Goal: Task Accomplishment & Management: Complete application form

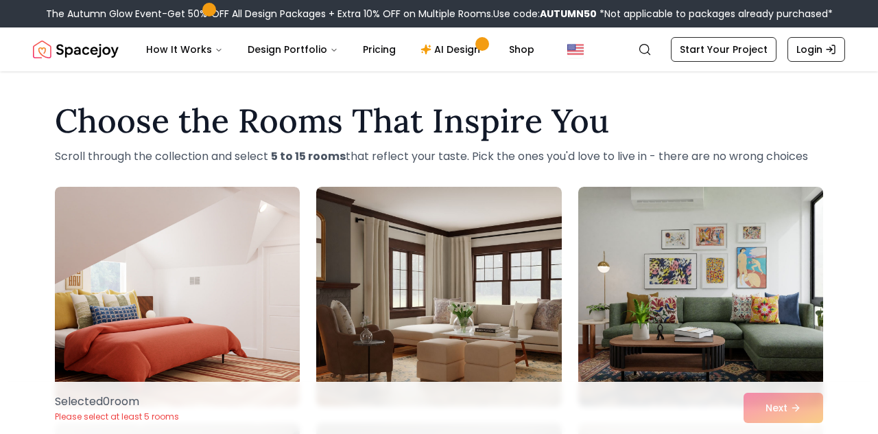
click at [642, 56] on link "Search" at bounding box center [645, 49] width 30 height 25
click at [639, 54] on link "Search" at bounding box center [645, 49] width 30 height 25
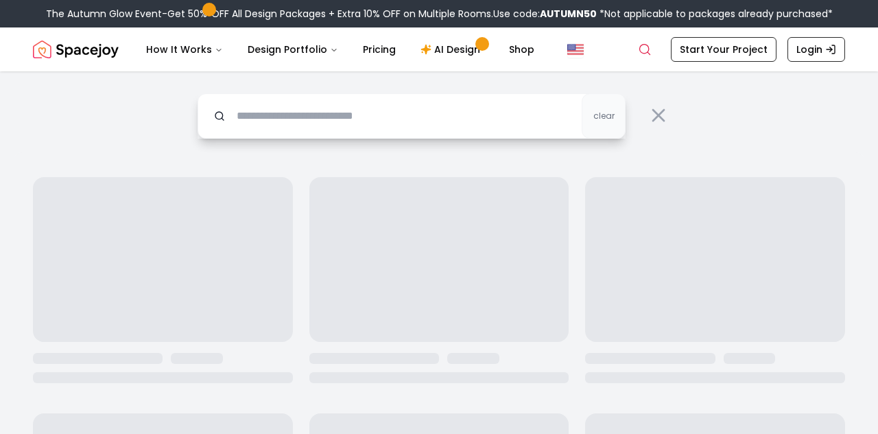
click at [391, 122] on input "text" at bounding box center [412, 115] width 428 height 45
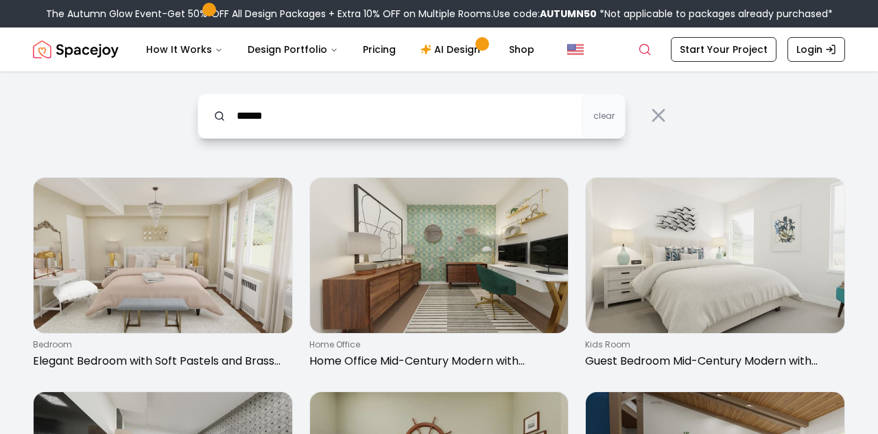
type input "******"
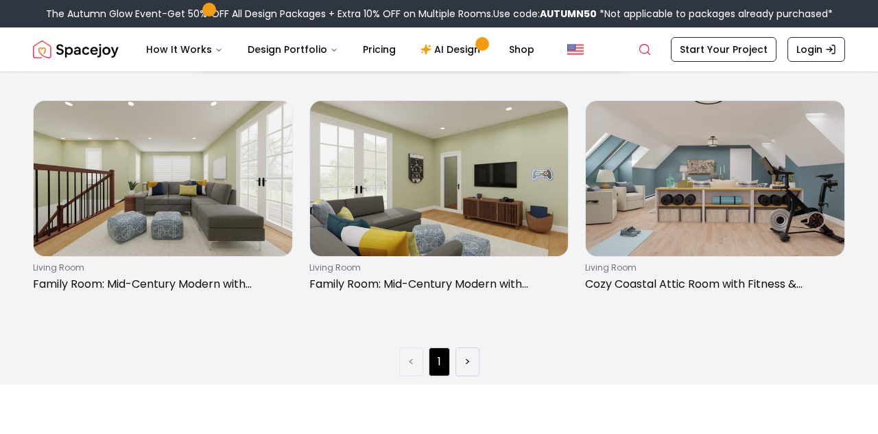
scroll to position [78, 0]
click at [475, 359] on li ">" at bounding box center [468, 360] width 24 height 29
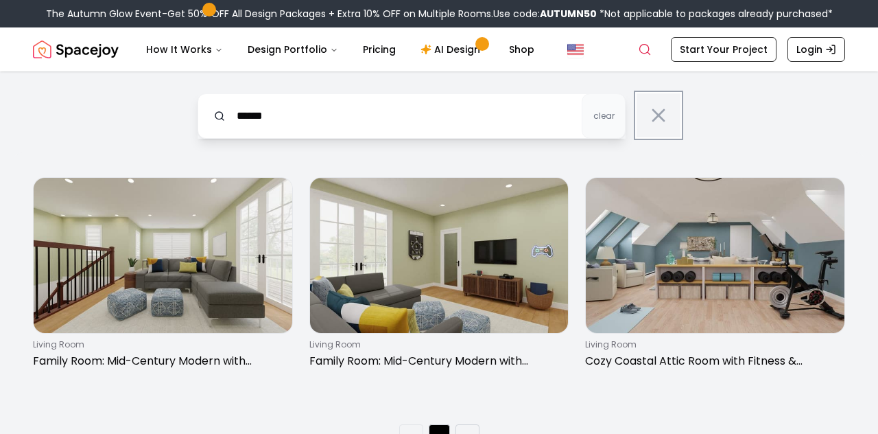
click at [655, 123] on icon at bounding box center [659, 115] width 22 height 22
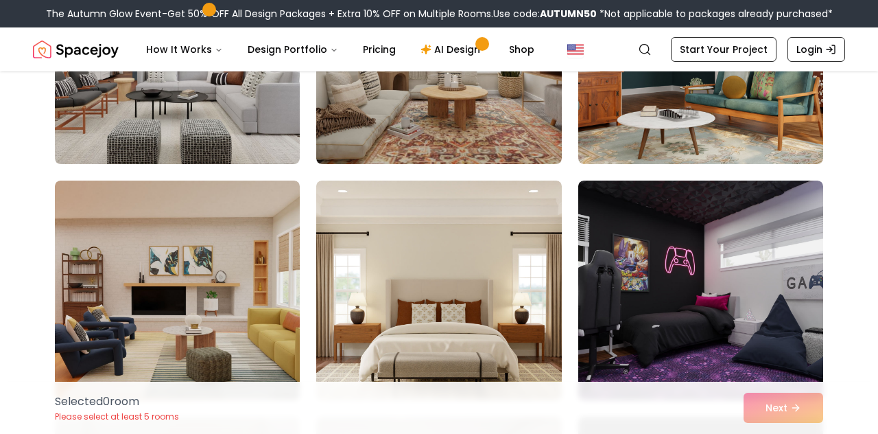
scroll to position [243, 0]
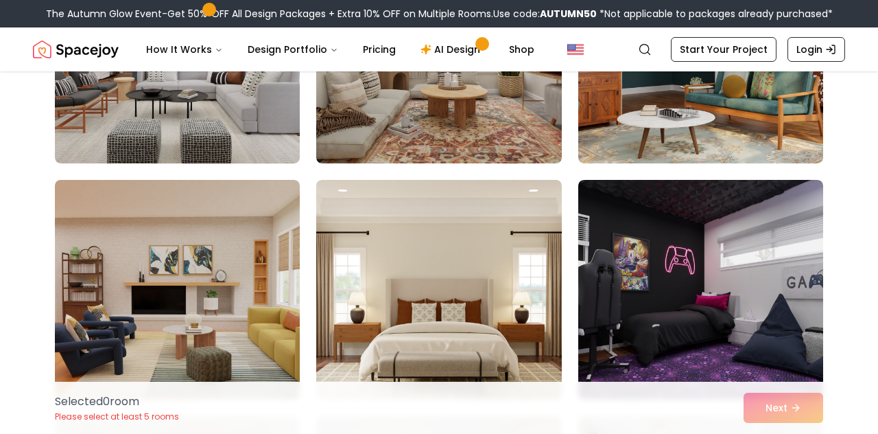
click at [763, 313] on img at bounding box center [700, 290] width 245 height 220
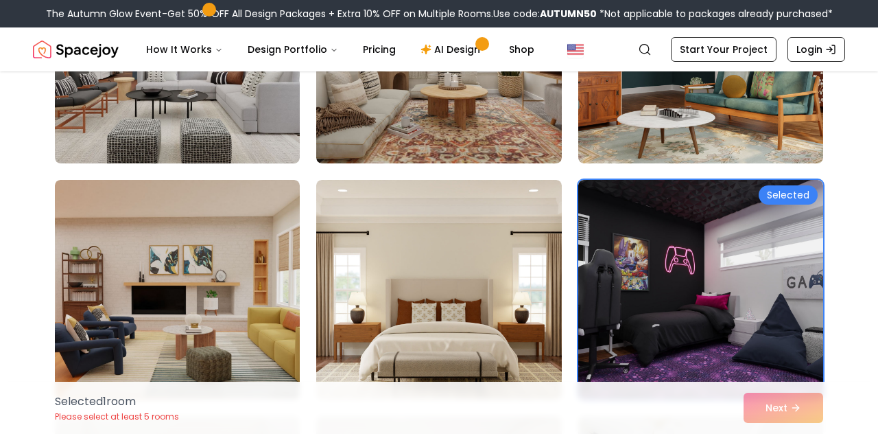
click at [795, 201] on div "Selected" at bounding box center [788, 194] width 59 height 19
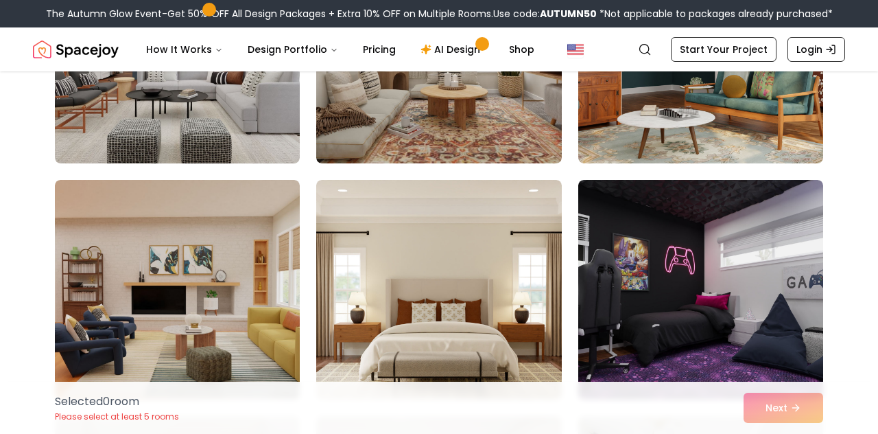
click at [767, 261] on img at bounding box center [700, 290] width 245 height 220
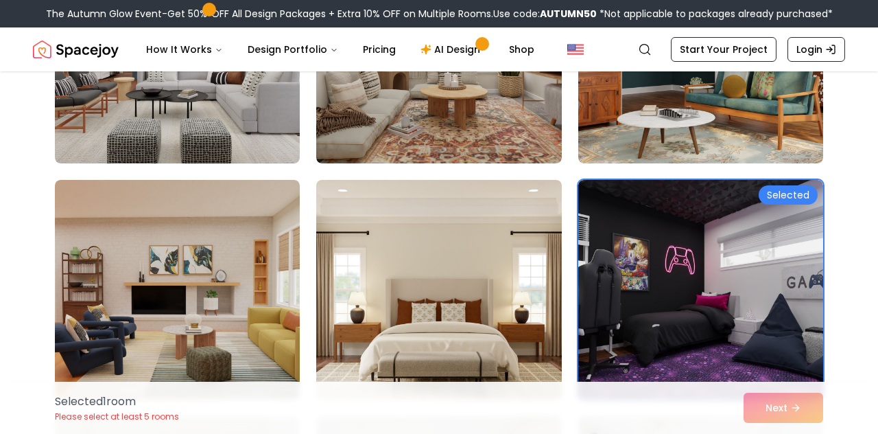
click at [795, 197] on div "Selected" at bounding box center [788, 194] width 59 height 19
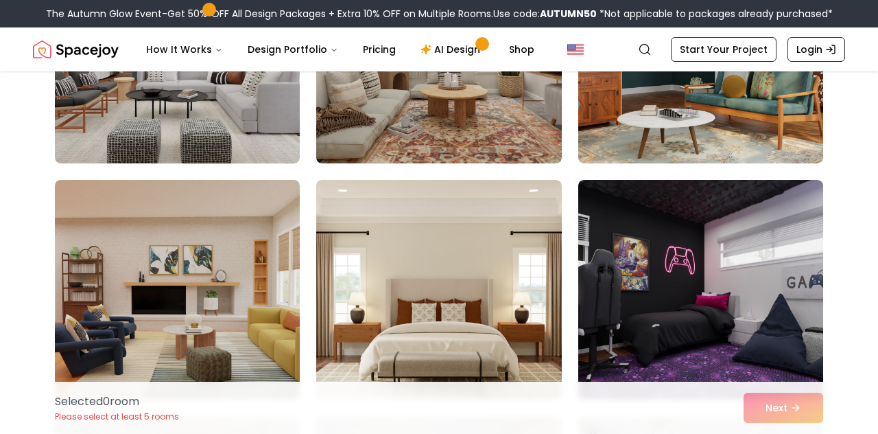
click at [752, 247] on img at bounding box center [700, 290] width 245 height 220
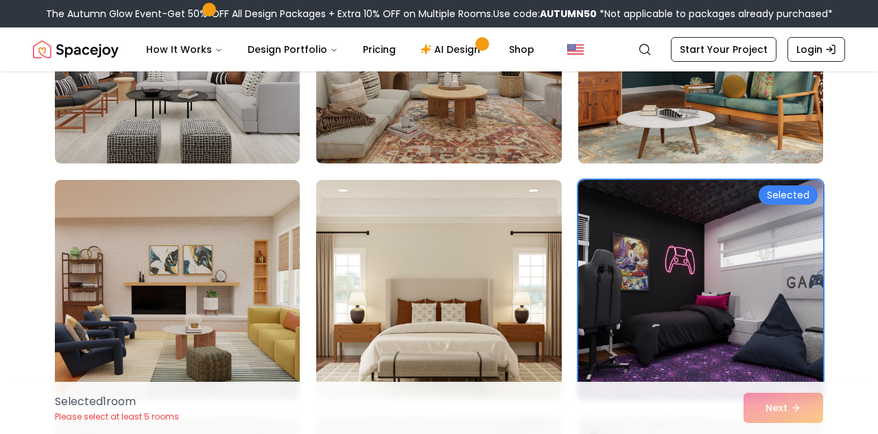
click at [759, 250] on img at bounding box center [700, 290] width 245 height 220
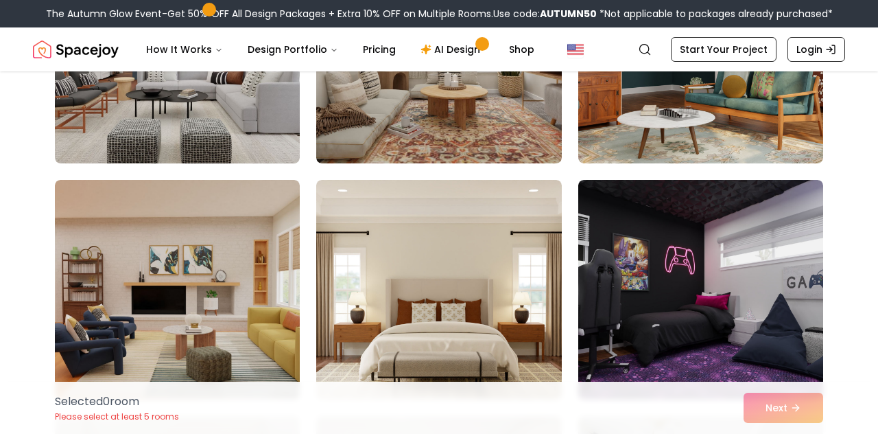
click at [760, 257] on img at bounding box center [700, 290] width 245 height 220
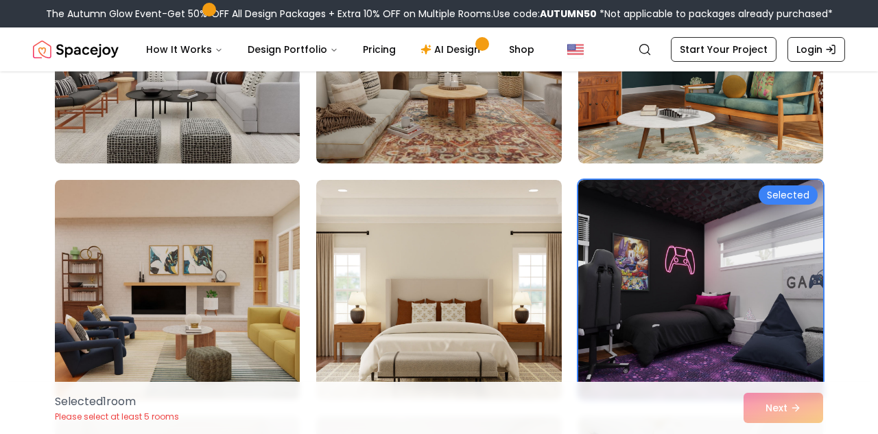
click at [781, 433] on div "Selected 1 room Please select at least 5 rooms Next" at bounding box center [439, 407] width 790 height 52
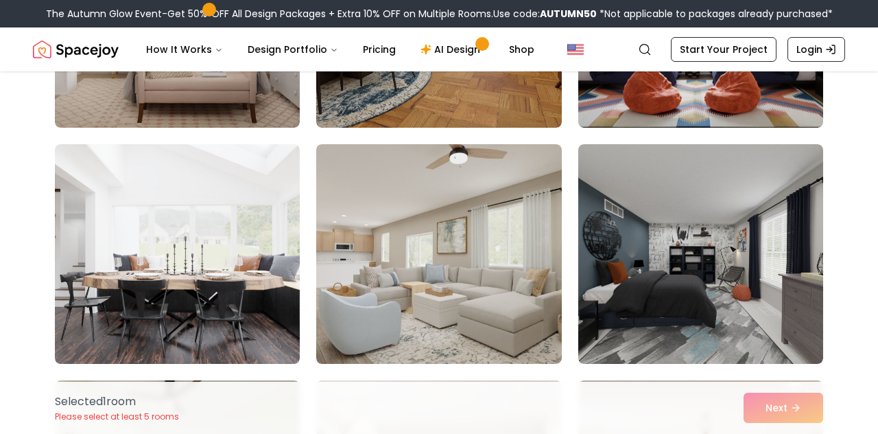
scroll to position [1699, 0]
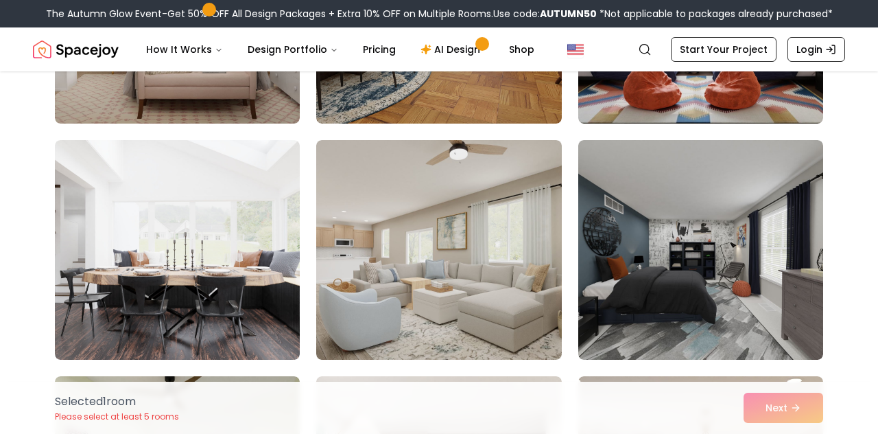
click at [767, 260] on img at bounding box center [700, 250] width 245 height 220
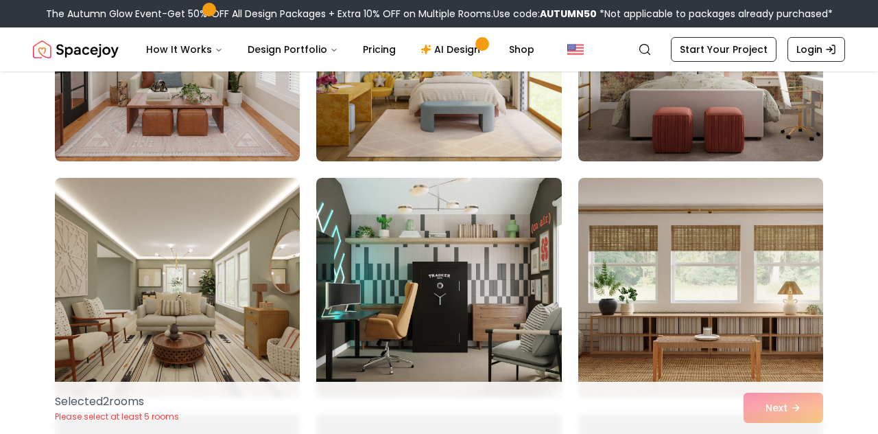
scroll to position [3083, 0]
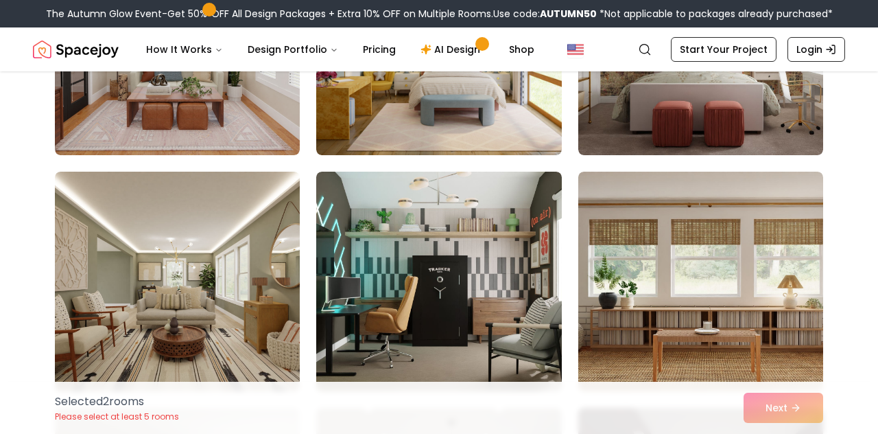
click at [516, 353] on img at bounding box center [438, 282] width 245 height 220
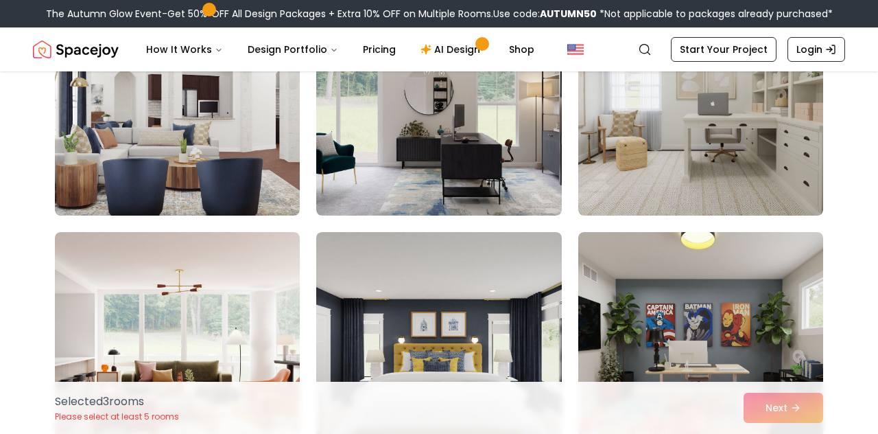
scroll to position [4411, 0]
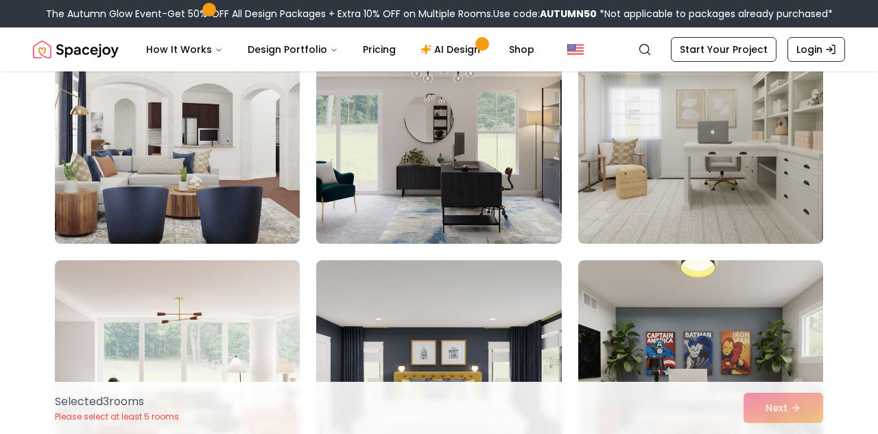
click at [709, 115] on img at bounding box center [700, 134] width 245 height 220
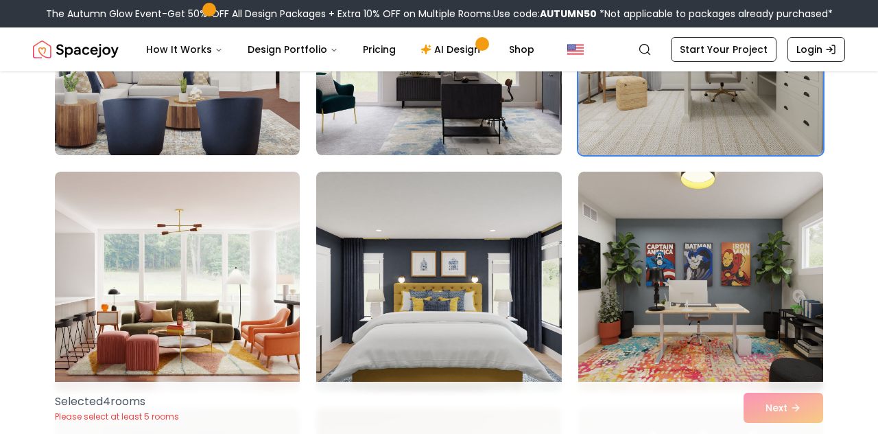
scroll to position [4500, 0]
click at [704, 259] on img at bounding box center [700, 281] width 245 height 220
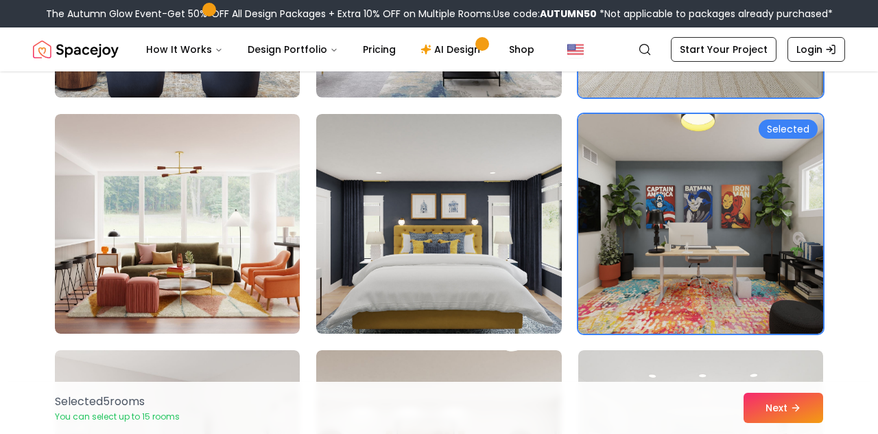
click at [782, 423] on button "Next" at bounding box center [784, 407] width 80 height 30
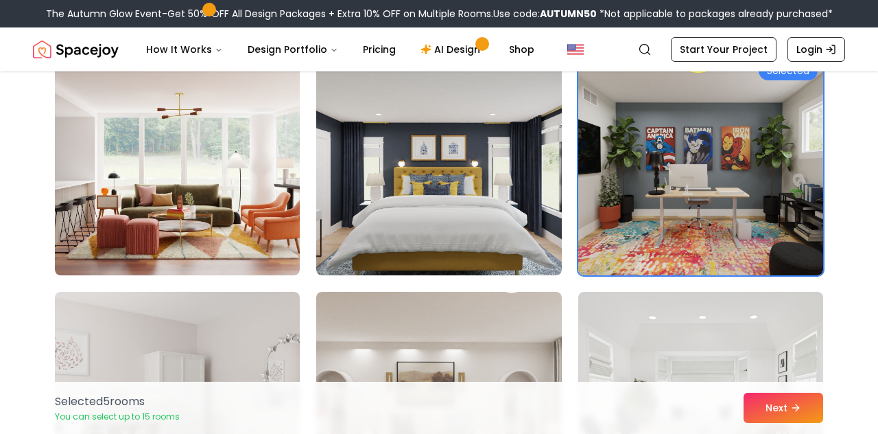
scroll to position [4623, 0]
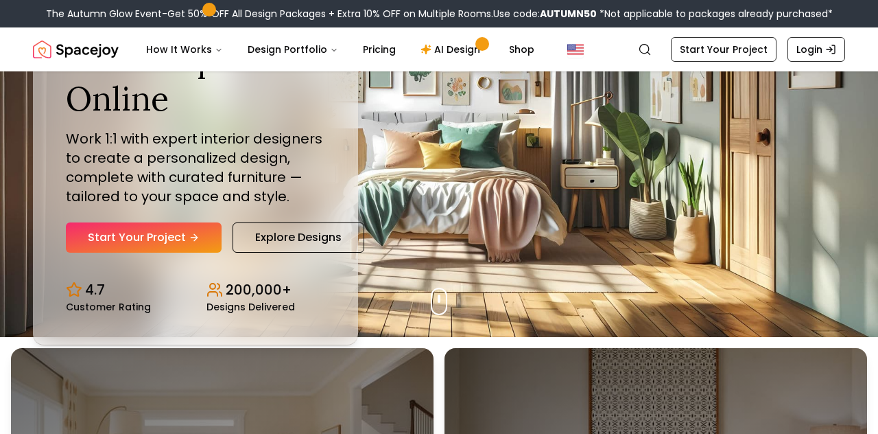
scroll to position [97, 0]
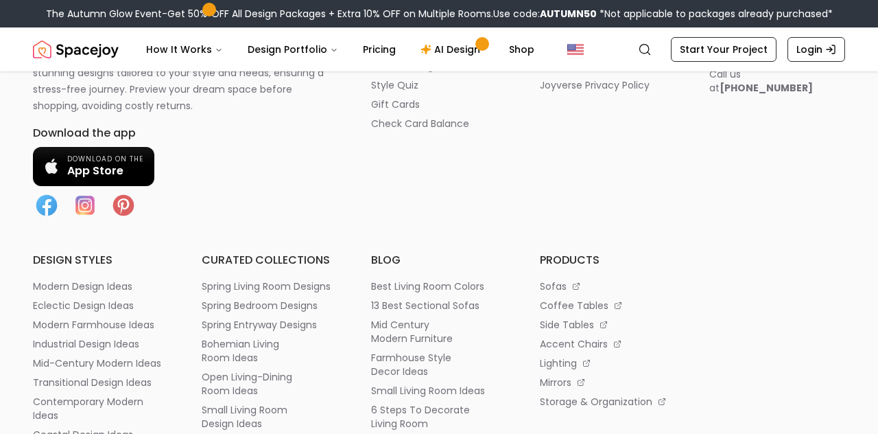
scroll to position [2588, 0]
